Goal: Find specific page/section: Find specific page/section

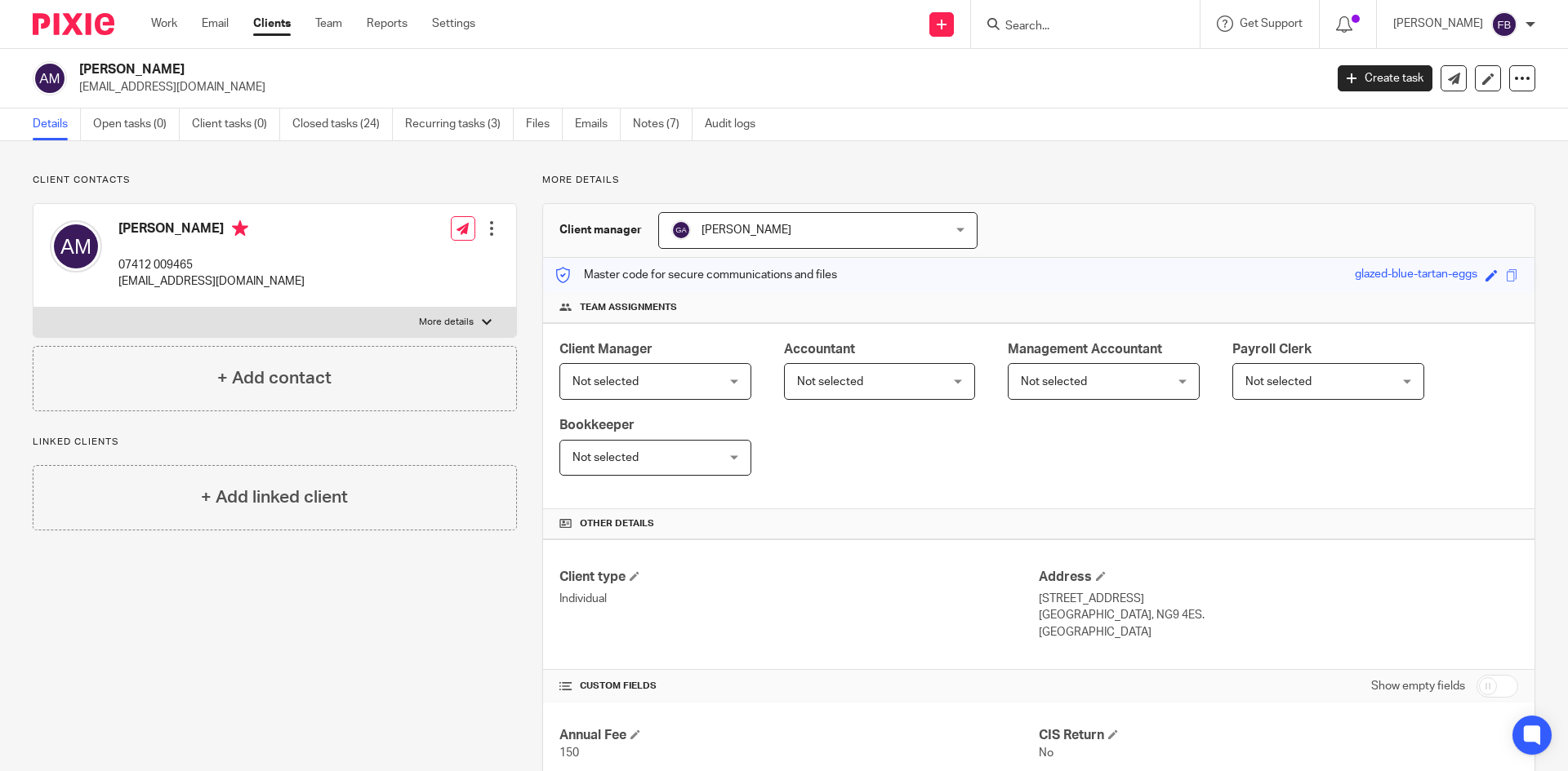
click at [1061, 28] on input "Search" at bounding box center [1077, 27] width 147 height 15
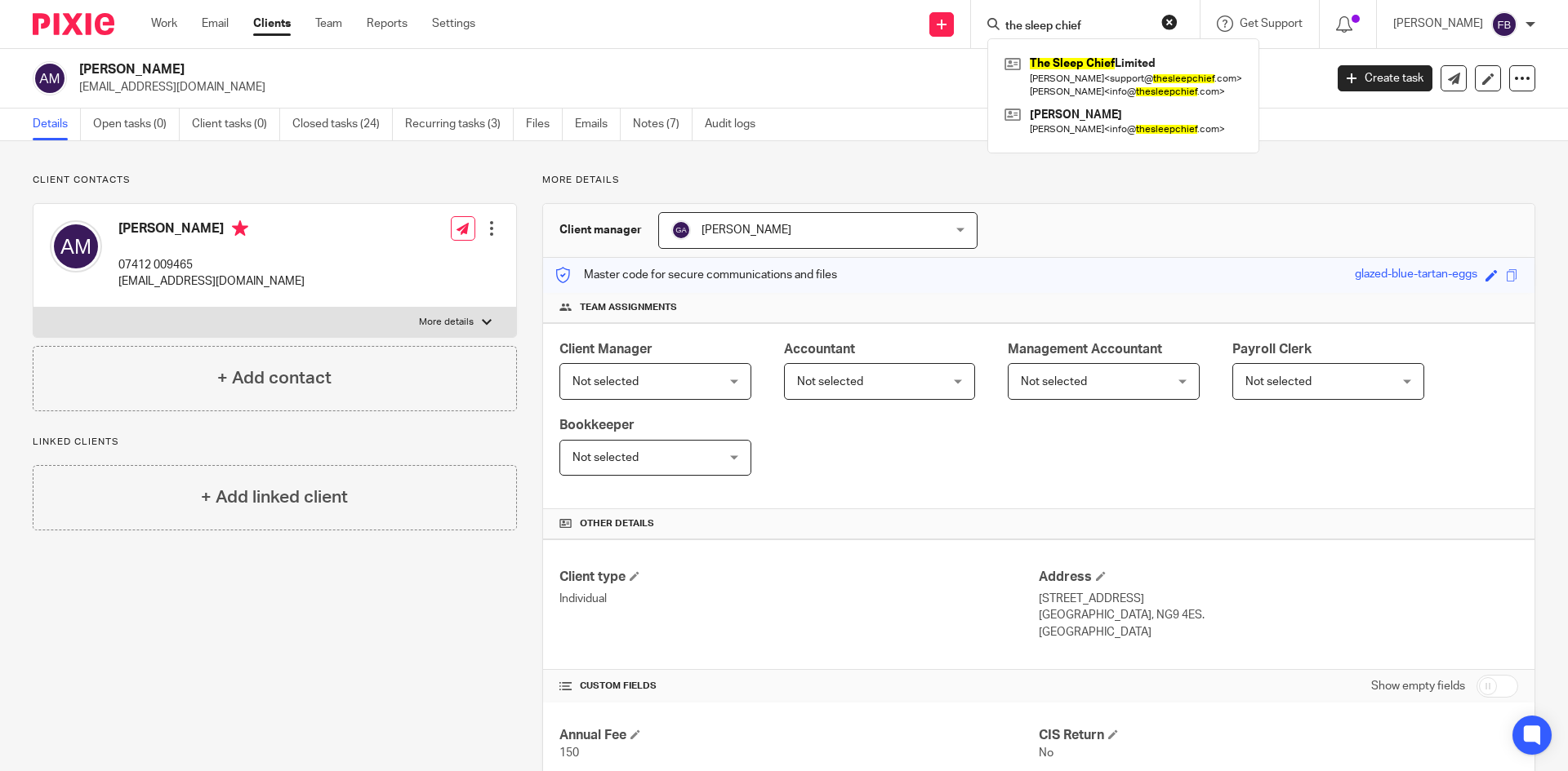
type input "the sleep chief"
click button "submit" at bounding box center [0, 0] width 0 height 0
click at [1103, 62] on link at bounding box center [1123, 76] width 246 height 51
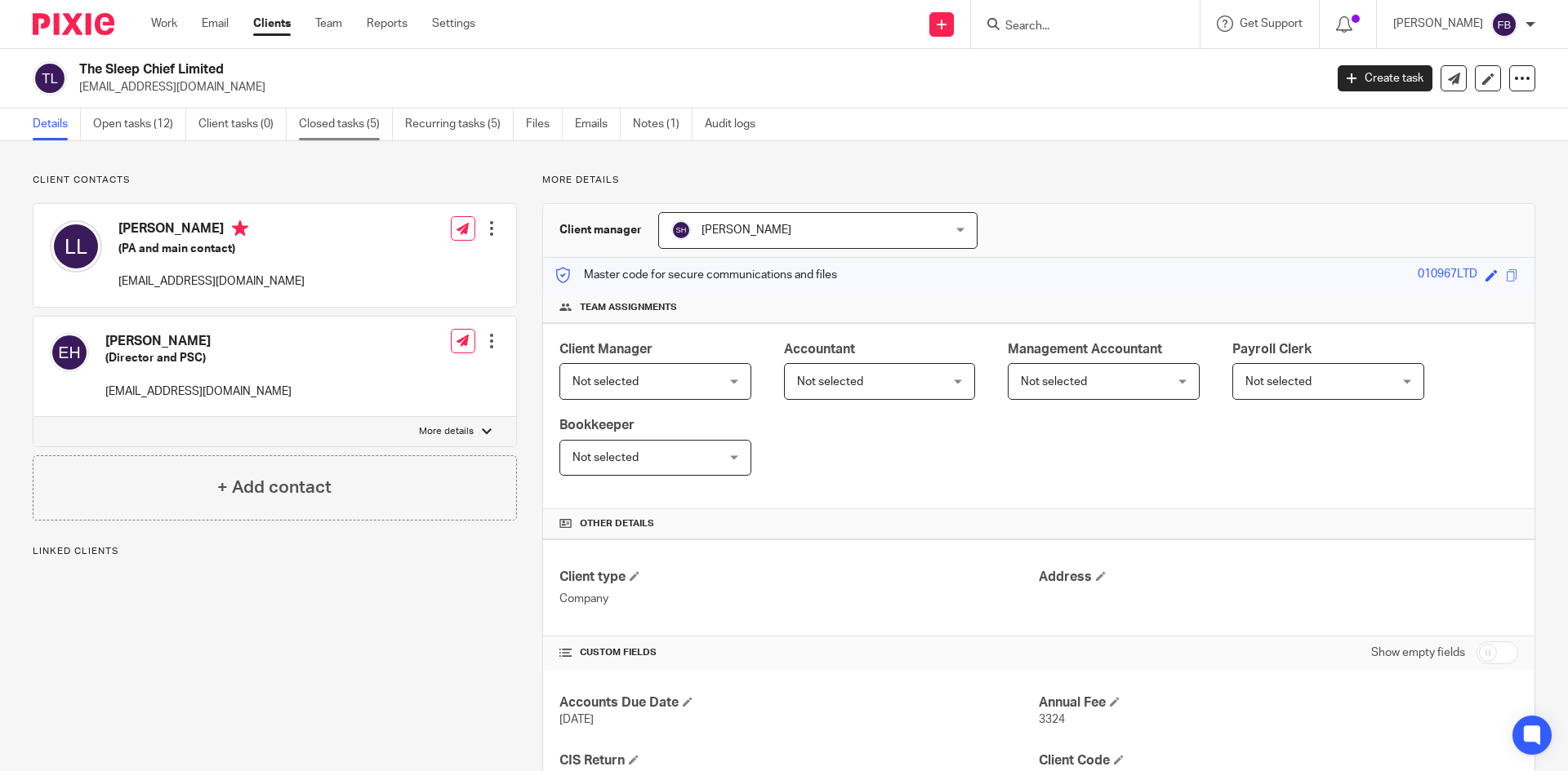
click at [333, 122] on link "Closed tasks (5)" at bounding box center [345, 124] width 94 height 32
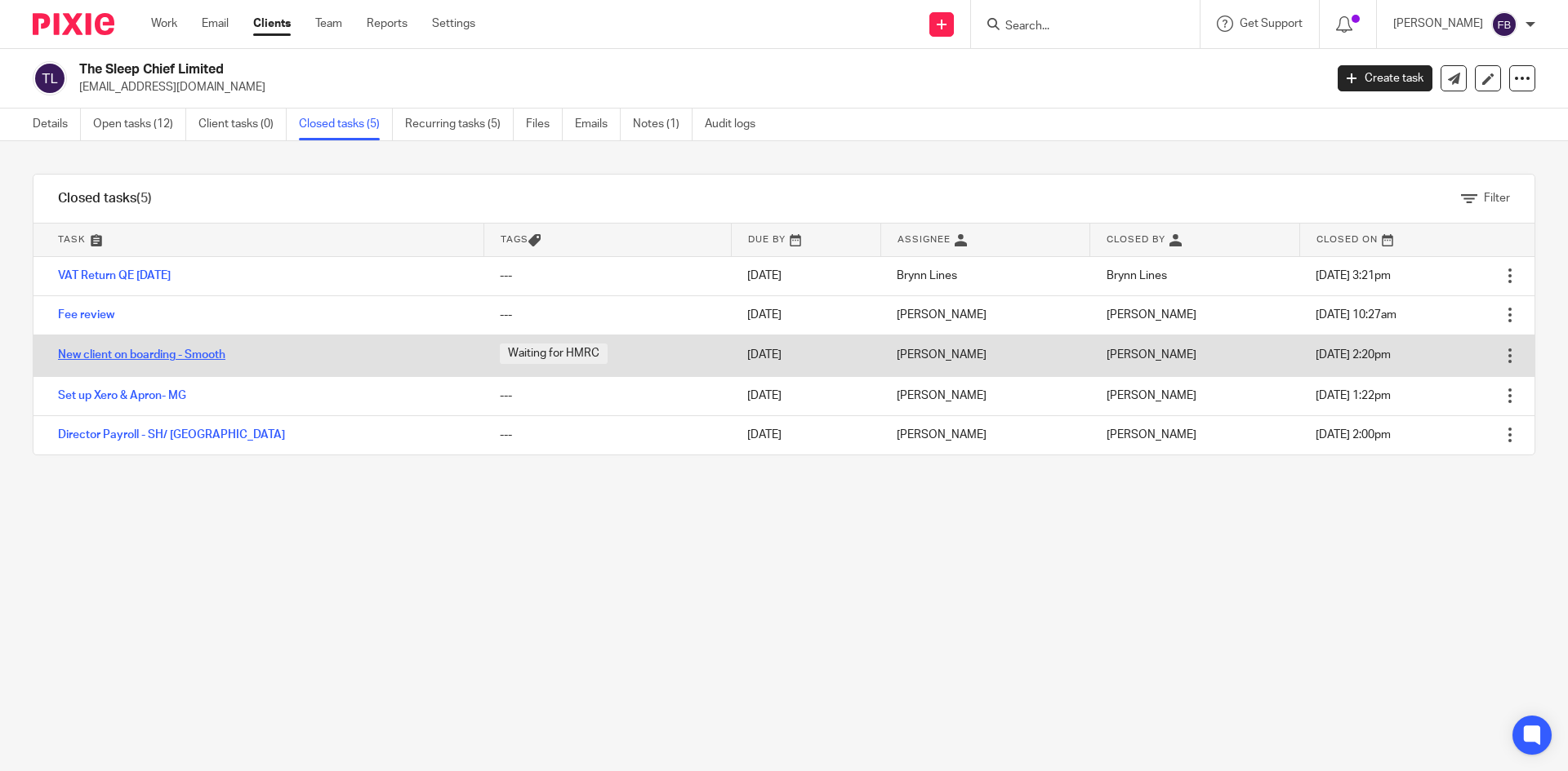
click at [188, 350] on link "New client on boarding - Smooth" at bounding box center [141, 354] width 167 height 11
click at [192, 352] on link "New client on boarding - Smooth" at bounding box center [141, 354] width 167 height 11
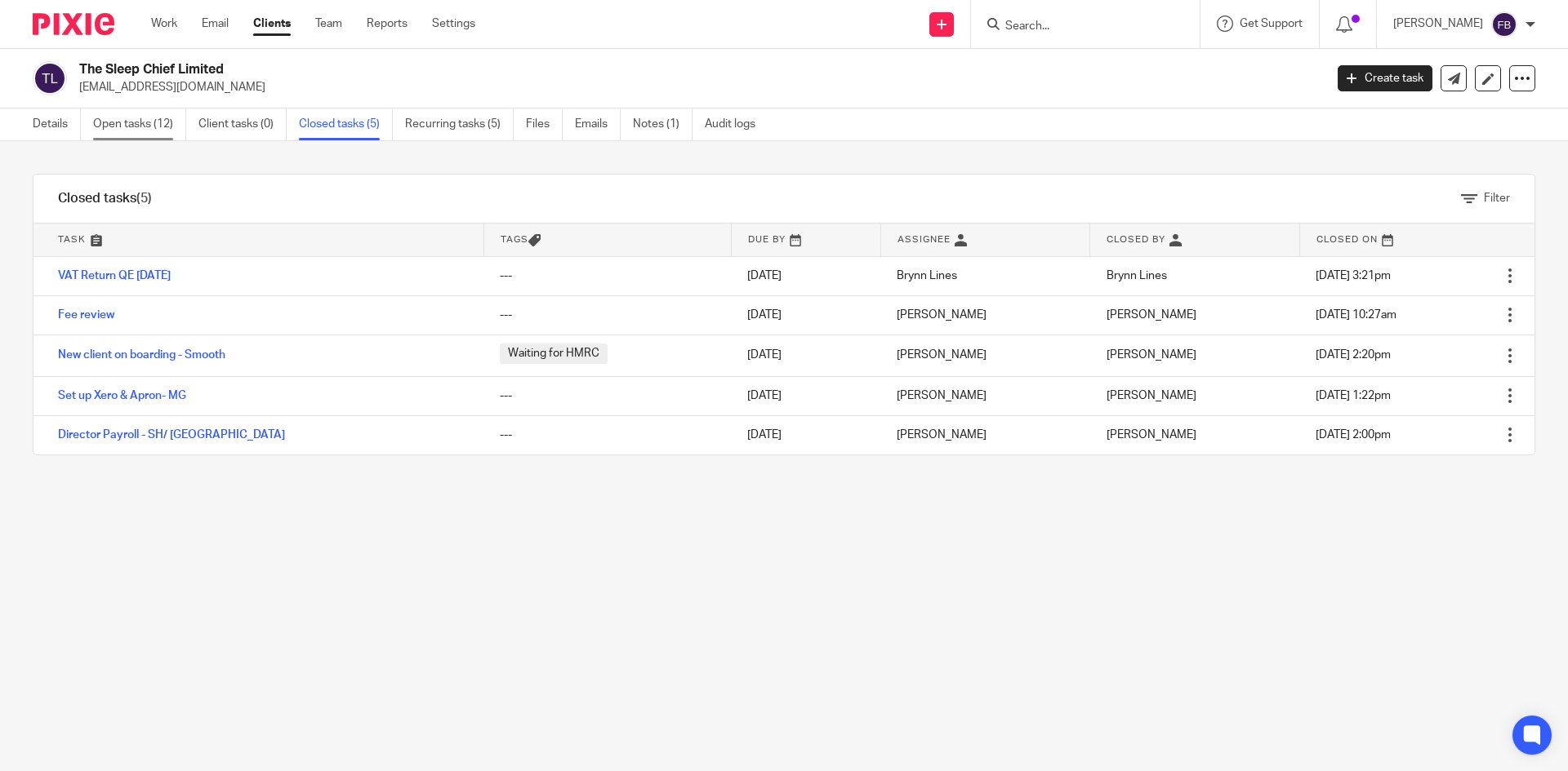
click at [143, 121] on link "Open tasks (12)" at bounding box center [139, 124] width 93 height 32
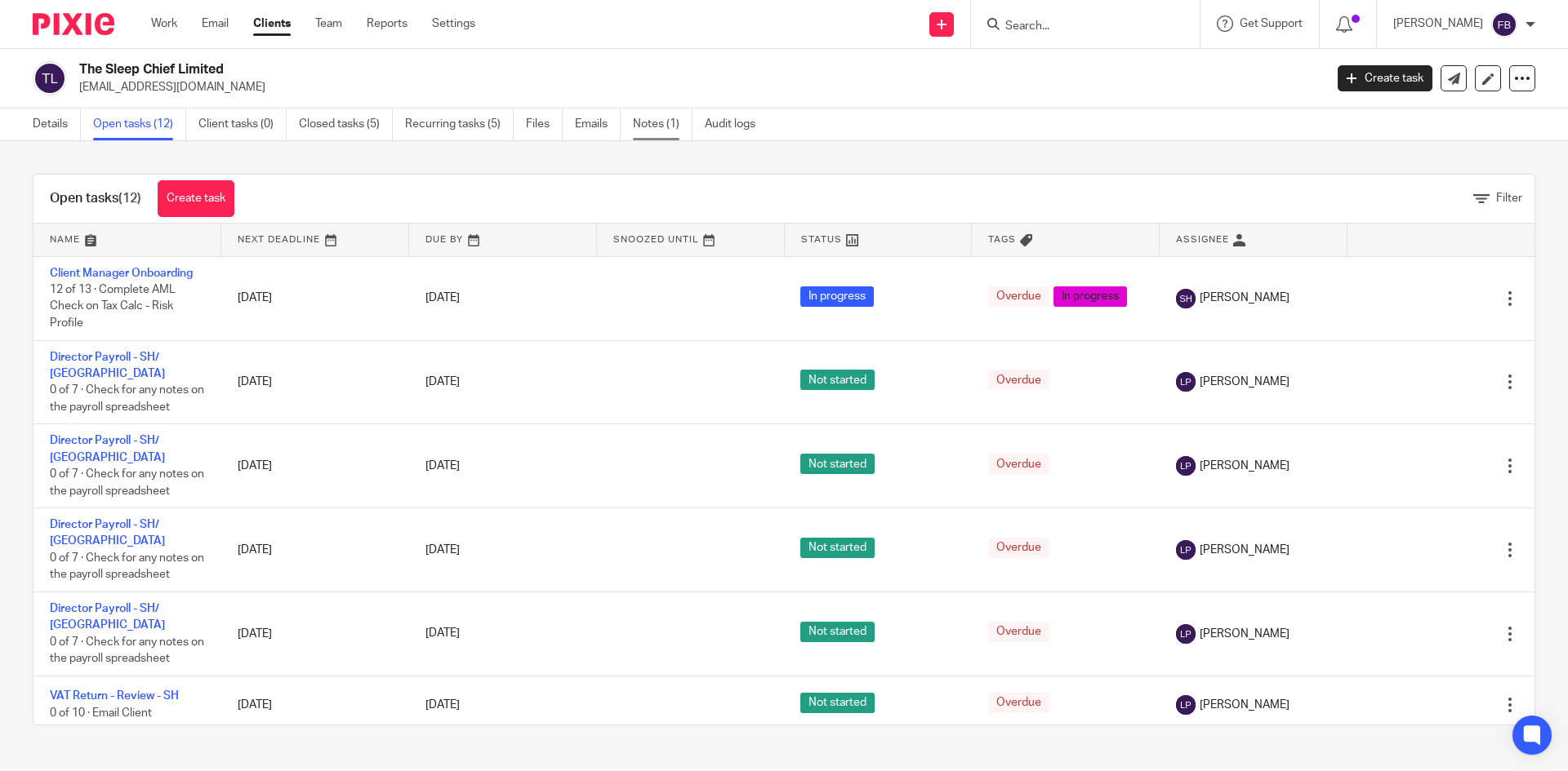
click at [664, 117] on link "Notes (1)" at bounding box center [663, 124] width 59 height 32
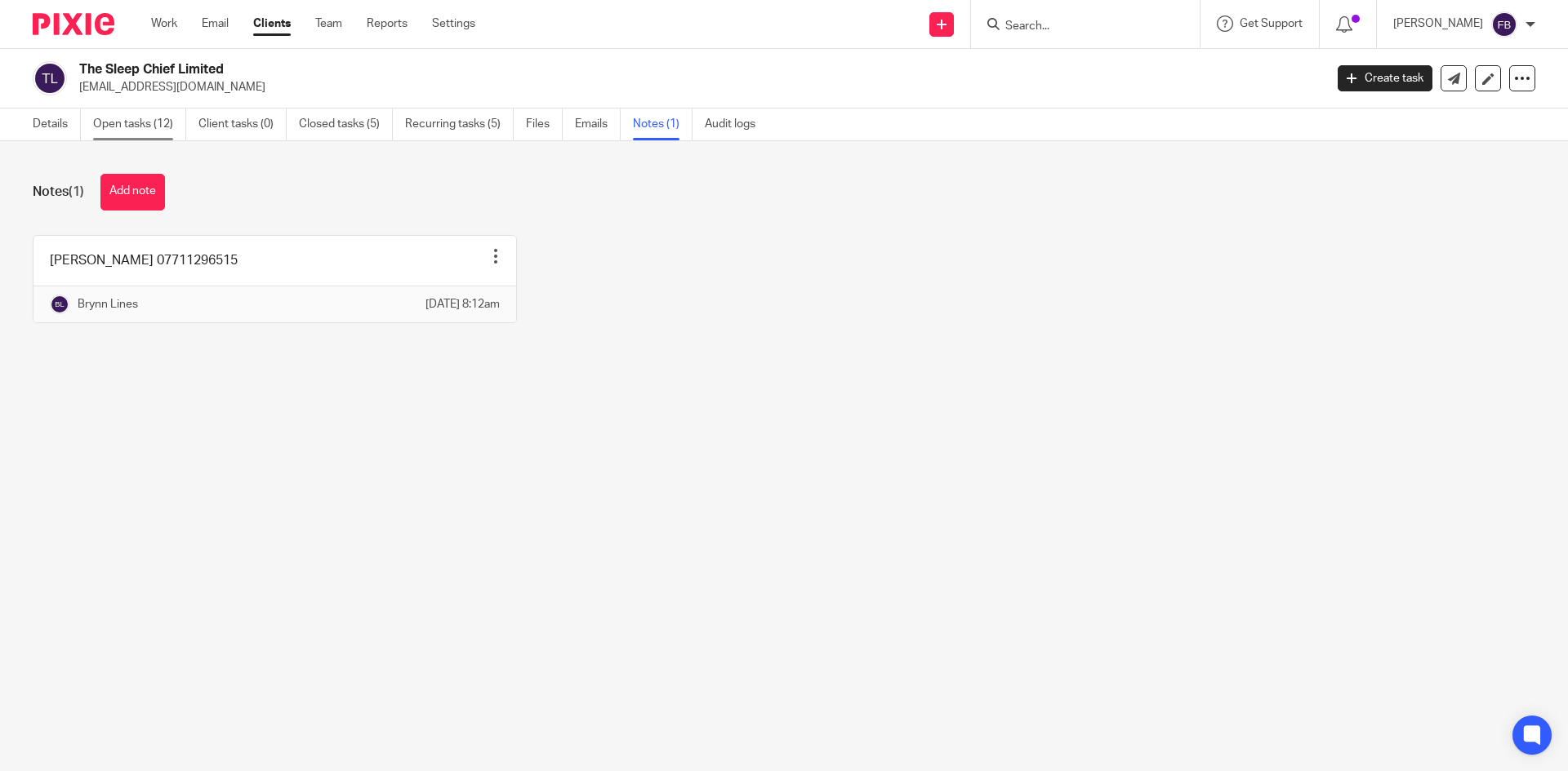
click at [137, 122] on link "Open tasks (12)" at bounding box center [139, 124] width 93 height 32
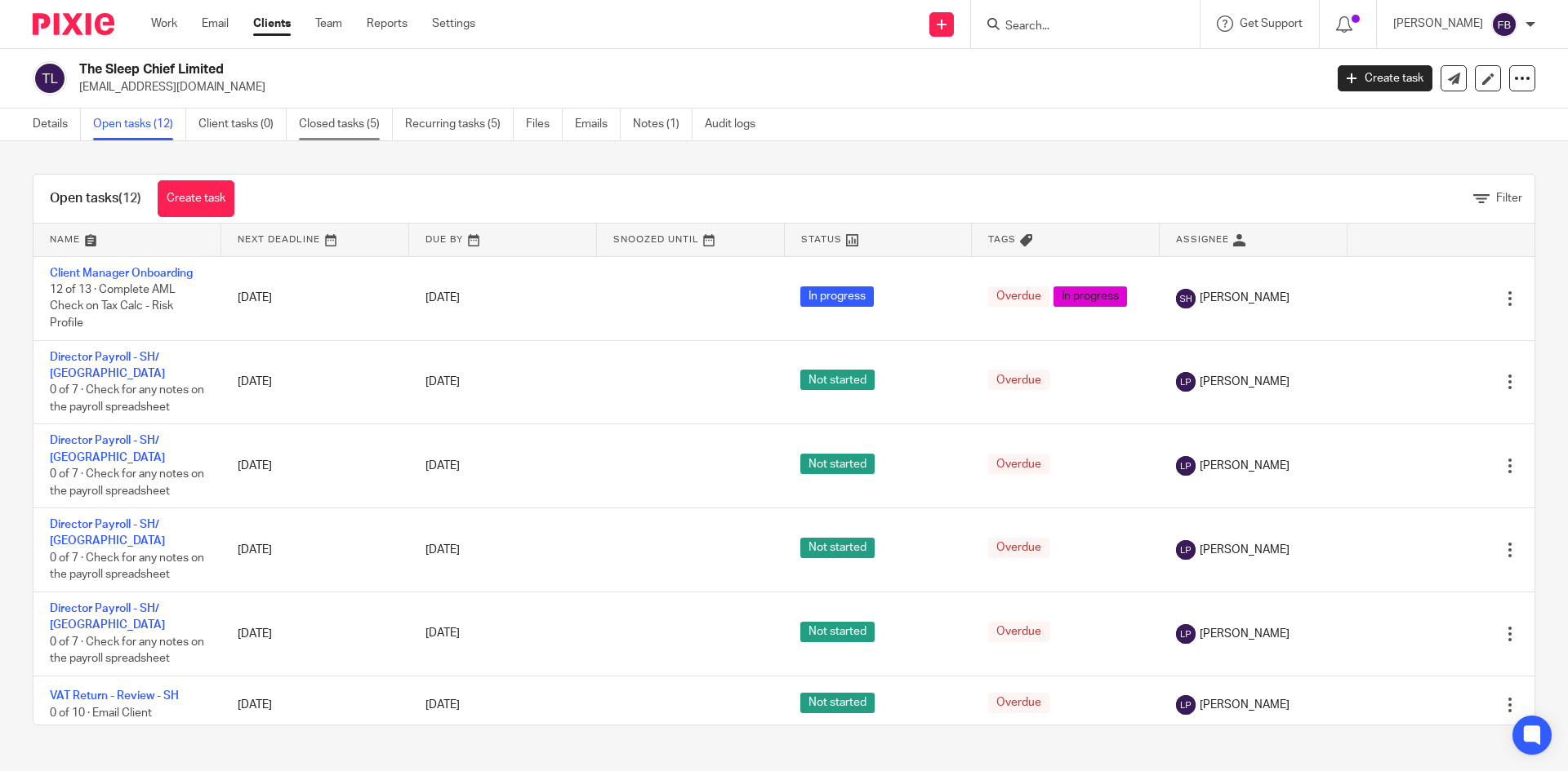
click at [330, 126] on link "Closed tasks (5)" at bounding box center [345, 124] width 94 height 32
